Goal: Transaction & Acquisition: Subscribe to service/newsletter

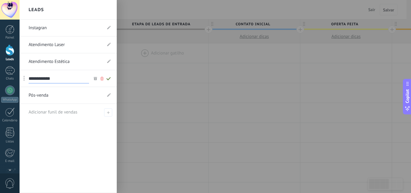
click at [59, 79] on input "**********" at bounding box center [59, 79] width 60 height 10
paste input "**********"
type input "**********"
drag, startPoint x: 36, startPoint y: 78, endPoint x: 224, endPoint y: 112, distance: 190.8
click at [224, 112] on div at bounding box center [225, 96] width 411 height 193
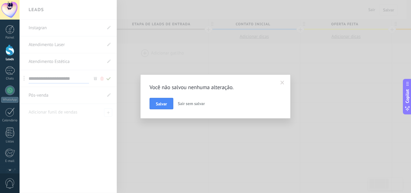
drag, startPoint x: 282, startPoint y: 82, endPoint x: 217, endPoint y: 69, distance: 65.8
click at [282, 81] on span at bounding box center [282, 83] width 4 height 4
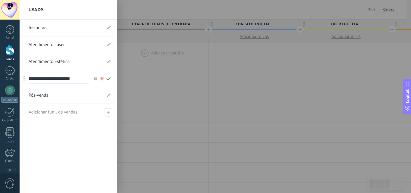
click at [109, 79] on use at bounding box center [108, 78] width 4 height 3
click at [307, 12] on div at bounding box center [225, 96] width 411 height 193
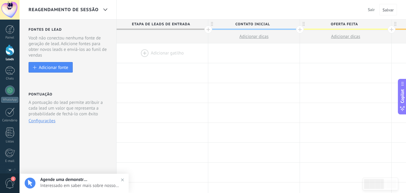
click at [123, 180] on img at bounding box center [122, 179] width 9 height 9
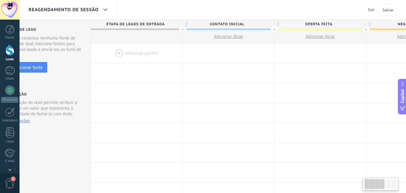
drag, startPoint x: 248, startPoint y: 62, endPoint x: 347, endPoint y: 14, distance: 110.3
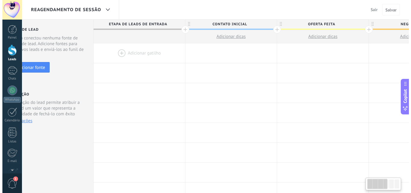
scroll to position [0, 7]
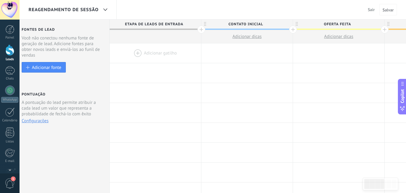
drag, startPoint x: 347, startPoint y: 14, endPoint x: 372, endPoint y: 8, distance: 25.8
click at [372, 8] on span "Sair" at bounding box center [371, 9] width 7 height 5
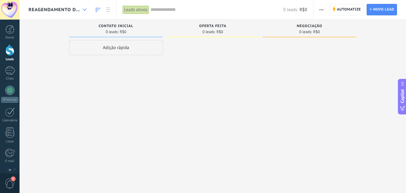
click at [86, 7] on div at bounding box center [85, 10] width 10 height 12
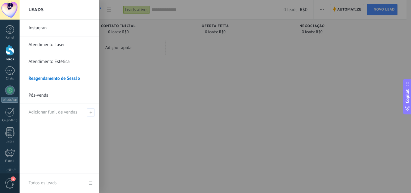
click at [49, 30] on link "Instagran" at bounding box center [61, 28] width 65 height 17
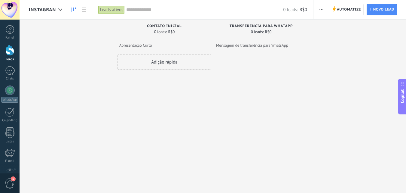
click at [53, 8] on span "Instagran" at bounding box center [42, 10] width 27 height 6
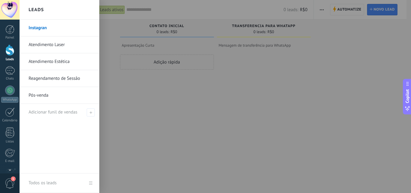
click at [62, 45] on link "Atendimento Laser" at bounding box center [61, 44] width 65 height 17
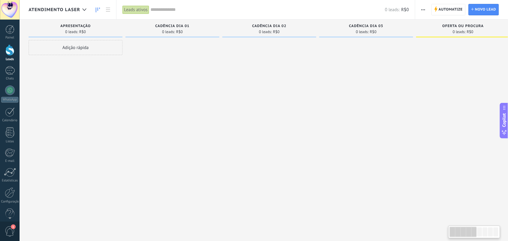
scroll to position [5, 0]
click at [45, 13] on div "Atendimento Laser" at bounding box center [59, 9] width 61 height 19
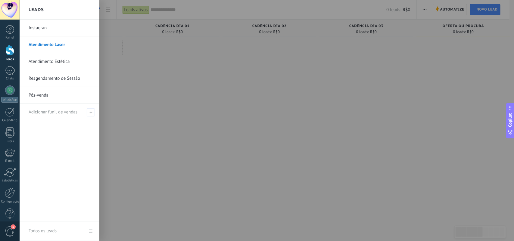
click at [257, 118] on div at bounding box center [277, 120] width 514 height 241
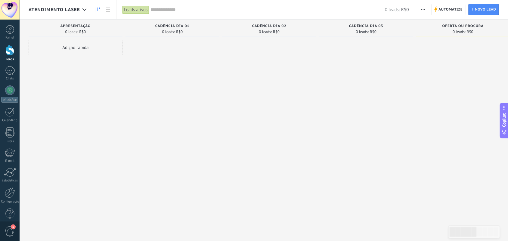
click at [76, 13] on div "Atendimento Laser" at bounding box center [59, 9] width 61 height 19
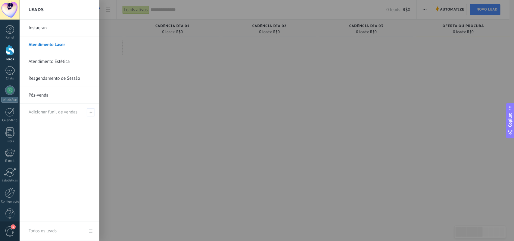
click at [76, 27] on link "Instagran" at bounding box center [61, 28] width 65 height 17
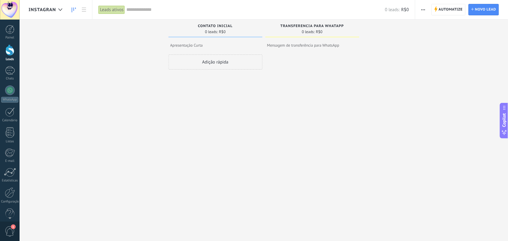
click at [70, 4] on link at bounding box center [74, 10] width 10 height 12
click at [64, 13] on div at bounding box center [60, 10] width 10 height 12
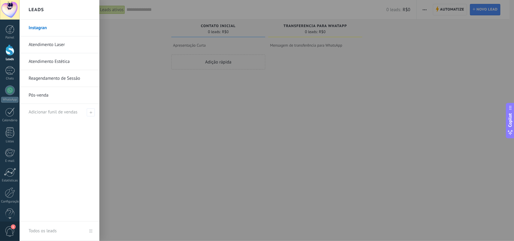
click at [63, 48] on link "Atendimento Laser" at bounding box center [61, 44] width 65 height 17
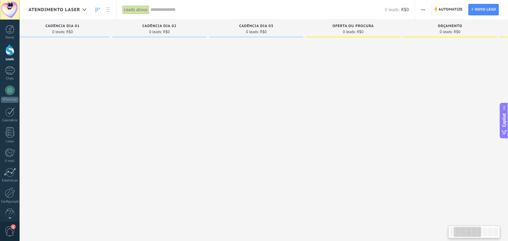
scroll to position [0, 117]
drag, startPoint x: 479, startPoint y: 49, endPoint x: 361, endPoint y: 63, distance: 118.2
click at [361, 63] on div at bounding box center [346, 121] width 94 height 162
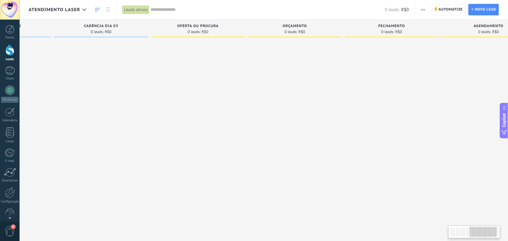
scroll to position [0, 398]
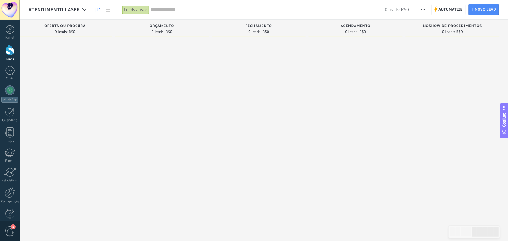
drag, startPoint x: 448, startPoint y: 50, endPoint x: 133, endPoint y: 48, distance: 314.7
click at [113, 51] on div "Etapa de leads de entrada solicitações: 0 0 0 0 0 0 0 0 0 Apresentação 0 leads:…" at bounding box center [70, 111] width 878 height 183
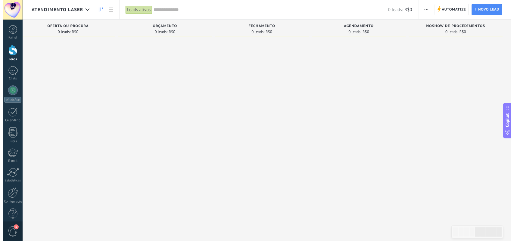
scroll to position [0, 397]
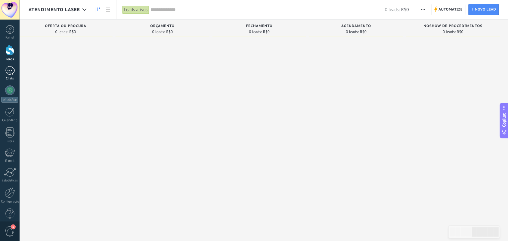
click at [12, 74] on div at bounding box center [10, 70] width 10 height 9
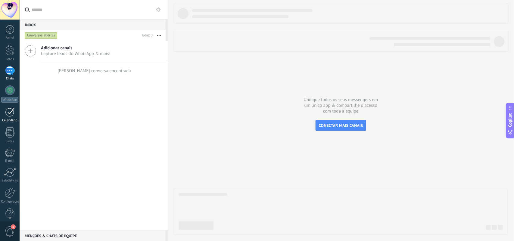
click at [12, 115] on div at bounding box center [10, 111] width 10 height 9
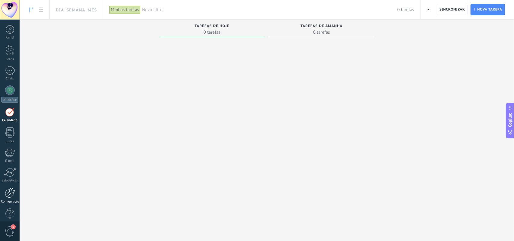
click at [8, 193] on div at bounding box center [10, 192] width 10 height 11
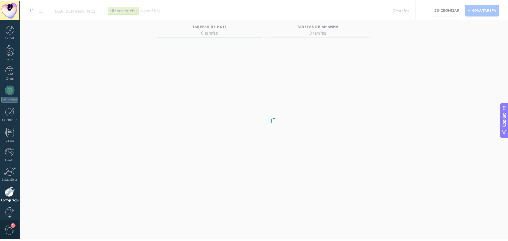
scroll to position [9, 0]
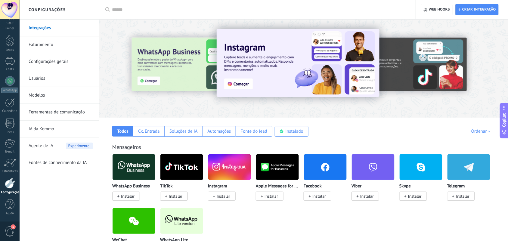
click at [48, 45] on link "Faturamento" at bounding box center [61, 44] width 64 height 17
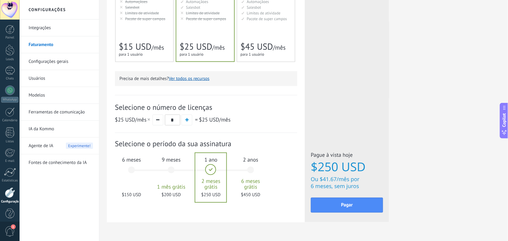
scroll to position [167, 0]
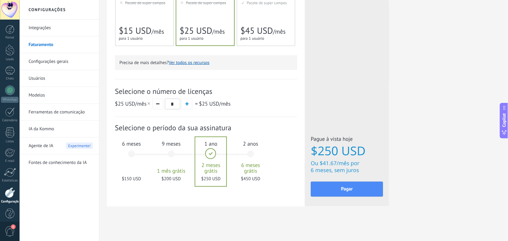
click at [211, 156] on div at bounding box center [210, 161] width 31 height 49
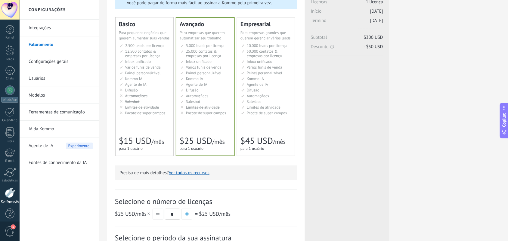
scroll to position [54, 0]
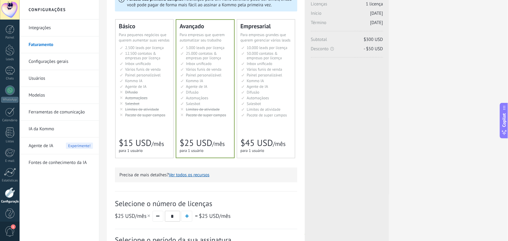
click at [269, 115] on span "Pacote de super campos" at bounding box center [267, 115] width 40 height 5
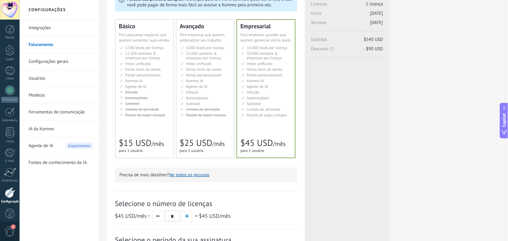
click at [269, 115] on span "Pacote de super campos" at bounding box center [267, 115] width 40 height 5
click at [337, 117] on div "Licenças adicionais Plano Empresarial Preço (por licença/mês) $45 USD Novas lic…" at bounding box center [347, 141] width 84 height 353
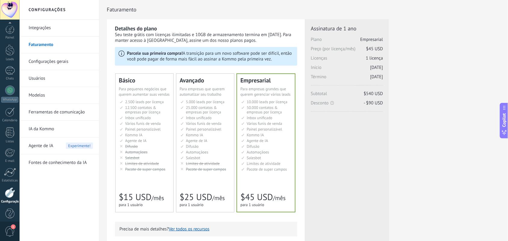
scroll to position [9, 0]
click at [11, 39] on div at bounding box center [9, 40] width 9 height 11
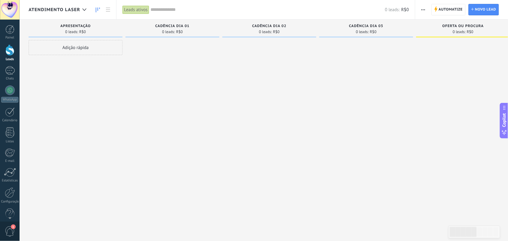
click at [69, 11] on span "Atendimento Laser" at bounding box center [54, 10] width 51 height 6
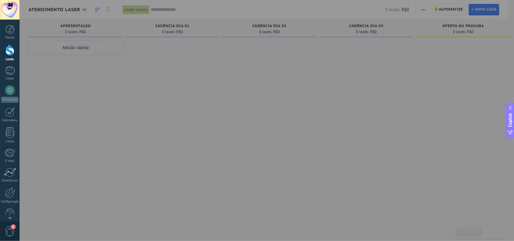
click at [85, 11] on div at bounding box center [277, 120] width 514 height 241
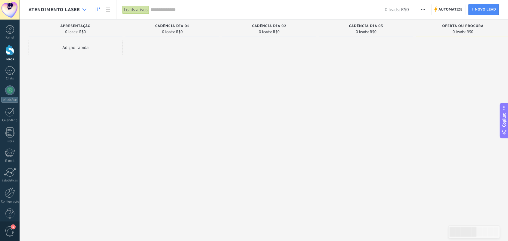
click at [85, 11] on icon at bounding box center [84, 9] width 4 height 2
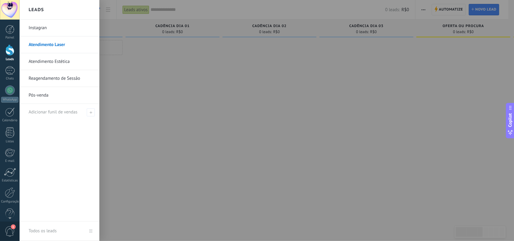
click at [44, 26] on link "Instagran" at bounding box center [61, 28] width 65 height 17
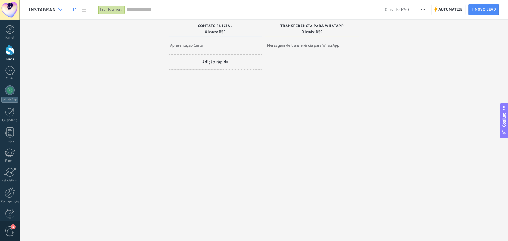
click at [60, 14] on div at bounding box center [60, 10] width 10 height 12
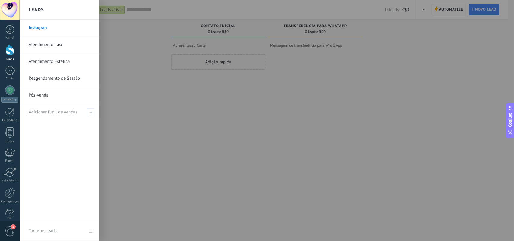
click at [54, 45] on link "Atendimento Laser" at bounding box center [61, 44] width 65 height 17
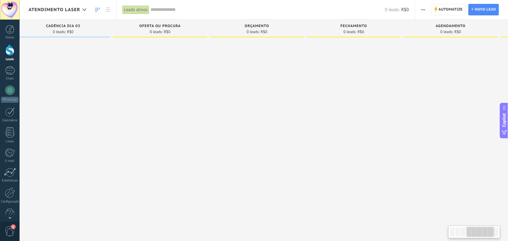
scroll to position [0, 312]
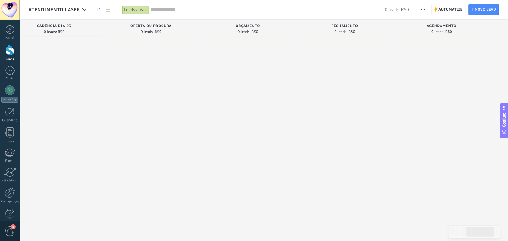
drag, startPoint x: 437, startPoint y: 80, endPoint x: 125, endPoint y: 90, distance: 311.8
click at [125, 90] on div at bounding box center [151, 121] width 94 height 162
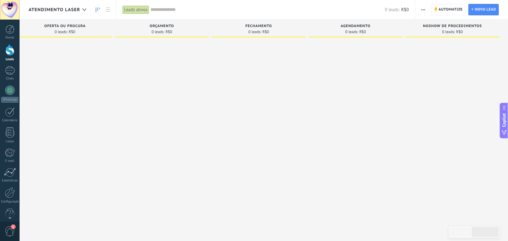
drag, startPoint x: 191, startPoint y: 59, endPoint x: 139, endPoint y: 68, distance: 53.1
click at [139, 68] on div at bounding box center [162, 121] width 94 height 162
drag, startPoint x: 362, startPoint y: 44, endPoint x: 335, endPoint y: 44, distance: 26.8
click at [335, 44] on div at bounding box center [356, 121] width 94 height 162
drag, startPoint x: 80, startPoint y: 7, endPoint x: 82, endPoint y: 17, distance: 10.6
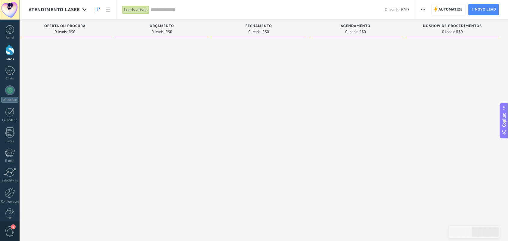
click at [80, 7] on div at bounding box center [84, 10] width 10 height 12
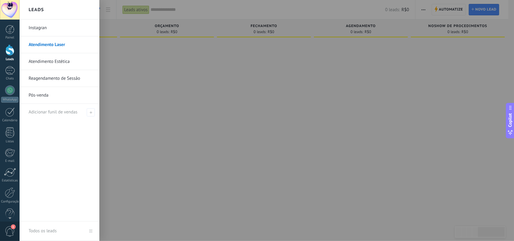
click at [39, 82] on link "Reagendamento de Sessão" at bounding box center [61, 78] width 65 height 17
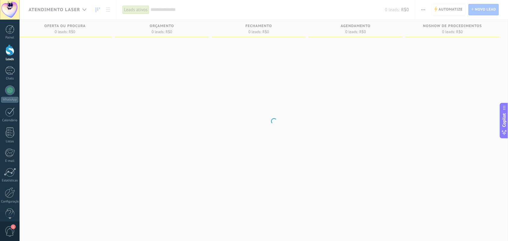
scroll to position [0, 393]
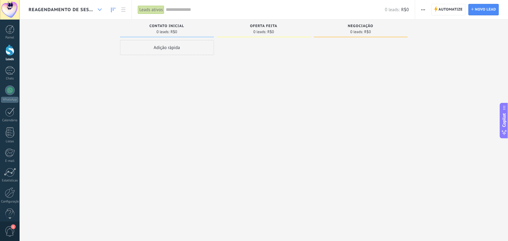
click at [102, 8] on div at bounding box center [100, 10] width 10 height 12
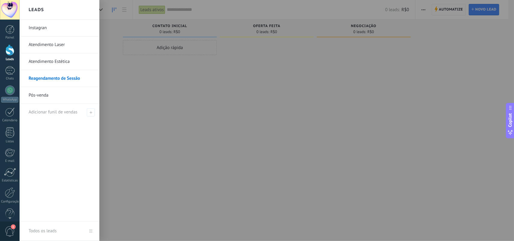
click at [45, 96] on link "Pós-venda" at bounding box center [61, 95] width 65 height 17
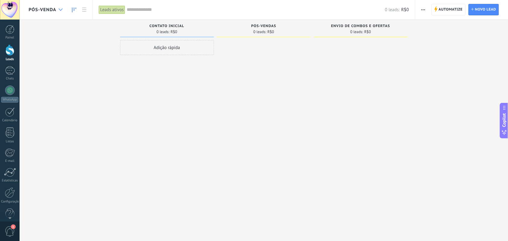
click at [56, 9] on div at bounding box center [61, 10] width 10 height 12
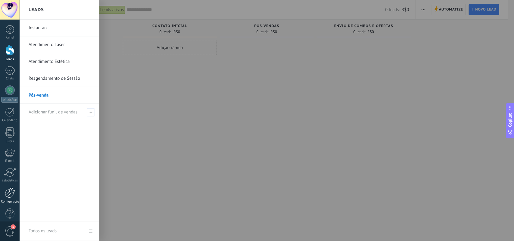
click at [8, 193] on div at bounding box center [10, 192] width 10 height 11
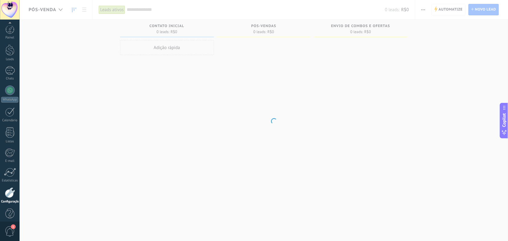
scroll to position [9, 0]
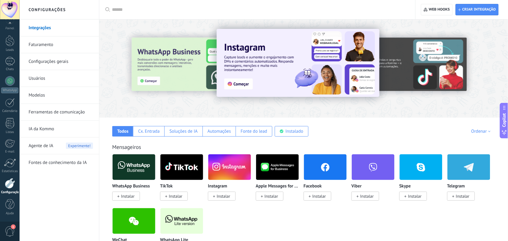
click at [51, 47] on link "Faturamento" at bounding box center [61, 44] width 64 height 17
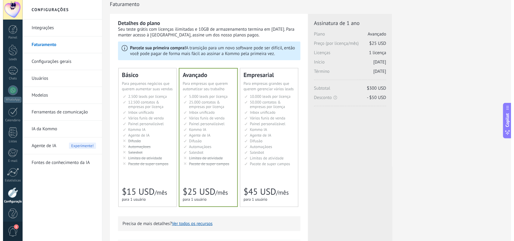
scroll to position [167, 0]
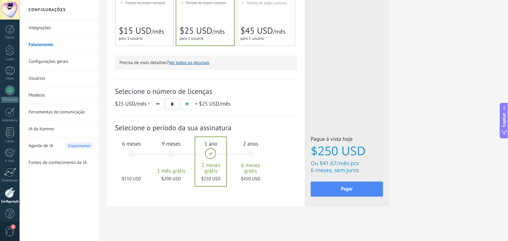
drag, startPoint x: 321, startPoint y: 153, endPoint x: 350, endPoint y: 153, distance: 29.2
click at [350, 153] on span "$250 USD" at bounding box center [347, 150] width 72 height 13
click at [250, 149] on div "2 anos 6 meses grátis $450 USD" at bounding box center [250, 157] width 32 height 42
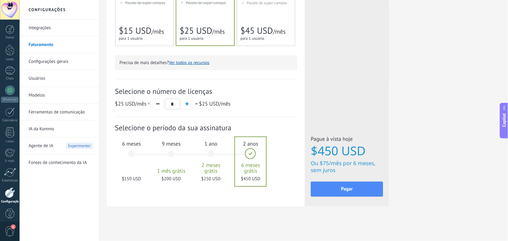
click at [208, 158] on div "1 ano 2 meses grátis $250 USD" at bounding box center [211, 157] width 32 height 42
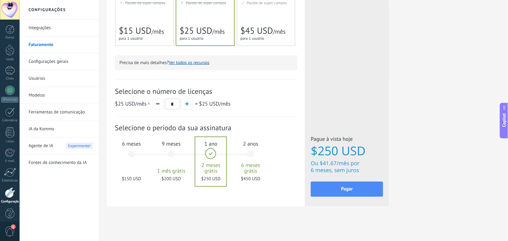
click at [251, 166] on span "6 meses grátis" at bounding box center [250, 168] width 32 height 12
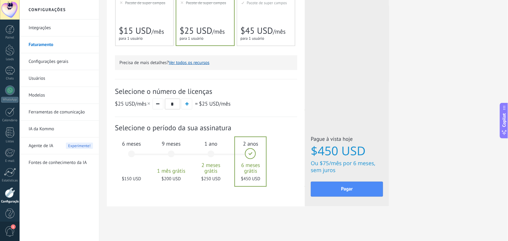
click at [214, 151] on div "1 ano 2 meses grátis $250 USD" at bounding box center [211, 157] width 32 height 42
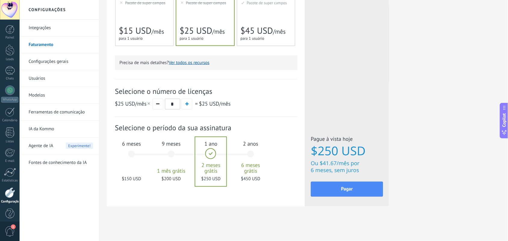
click at [254, 153] on div "2 anos 6 meses grátis $450 USD" at bounding box center [250, 157] width 32 height 42
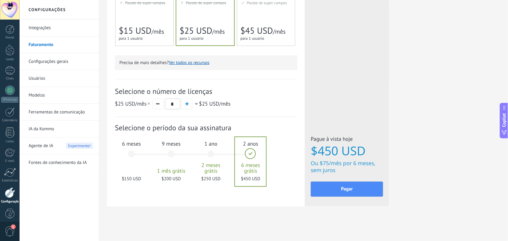
click at [211, 149] on div "1 ano 2 meses grátis $250 USD" at bounding box center [211, 157] width 32 height 42
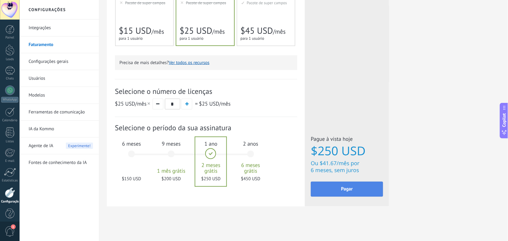
click at [348, 190] on span "Pagar" at bounding box center [347, 189] width 12 height 4
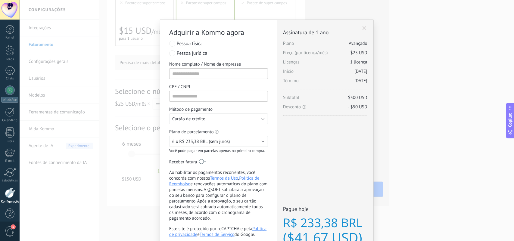
scroll to position [38, 0]
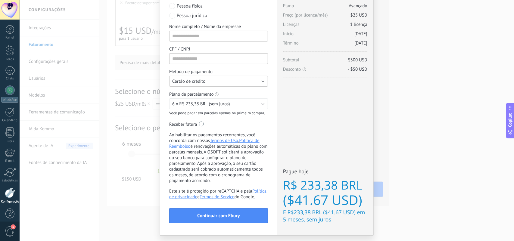
click at [230, 86] on button "Cartão de crédito" at bounding box center [218, 81] width 99 height 11
click at [230, 86] on li "Cartão de crédito" at bounding box center [216, 81] width 102 height 10
click at [264, 80] on button "Cartão de crédito" at bounding box center [218, 81] width 99 height 11
click at [264, 80] on span "Cartão de crédito" at bounding box center [215, 82] width 100 height 6
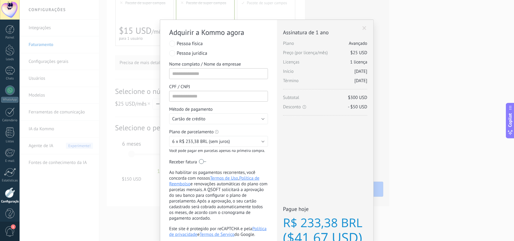
click at [365, 26] on span at bounding box center [364, 28] width 4 height 4
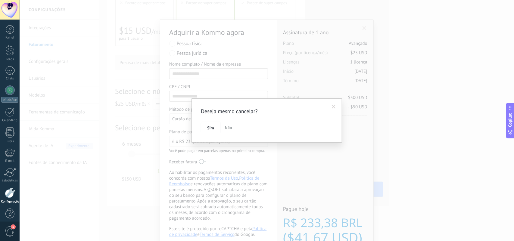
click at [231, 128] on span "Não" at bounding box center [228, 127] width 7 height 5
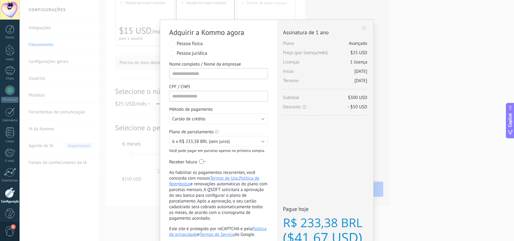
scroll to position [9, 0]
click at [363, 28] on span at bounding box center [364, 28] width 4 height 4
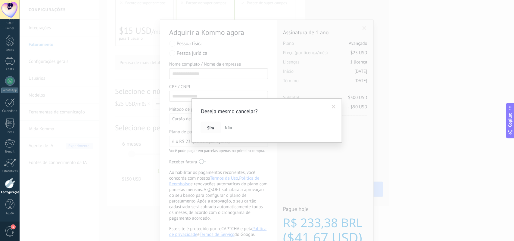
click at [214, 125] on button "Sim" at bounding box center [210, 127] width 19 height 11
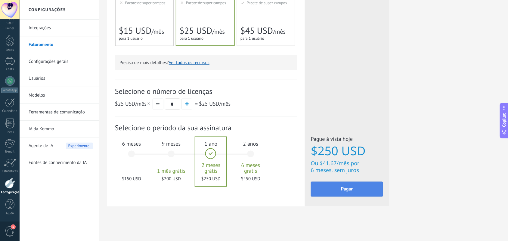
click at [350, 187] on span "Pagar" at bounding box center [347, 189] width 12 height 4
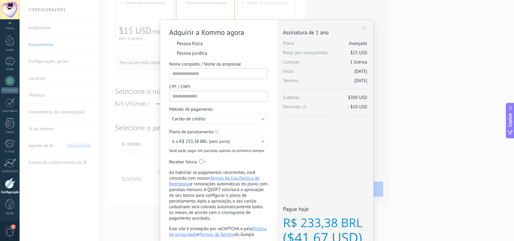
scroll to position [38, 0]
